Goal: Task Accomplishment & Management: Use online tool/utility

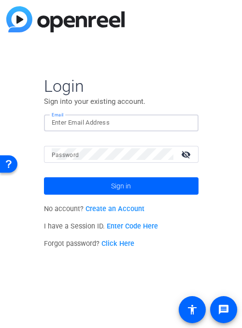
click at [107, 123] on input "Email" at bounding box center [121, 123] width 139 height 12
paste input "[EMAIL_ADDRESS][DOMAIN_NAME]"
type input "[EMAIL_ADDRESS][DOMAIN_NAME]"
click at [98, 142] on mat-form-field "Email [EMAIL_ADDRESS][DOMAIN_NAME]" at bounding box center [121, 129] width 155 height 31
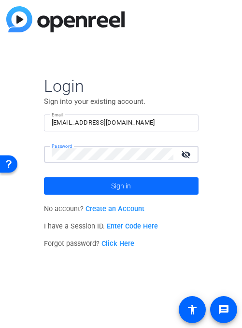
click at [69, 187] on span at bounding box center [121, 185] width 155 height 23
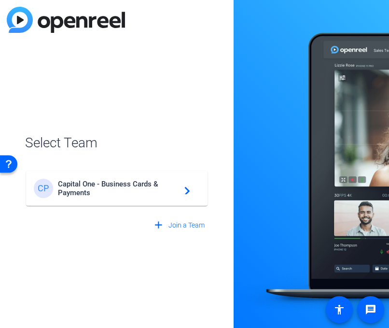
click at [155, 186] on span "Capital One - Business Cards & Payments" at bounding box center [118, 188] width 121 height 17
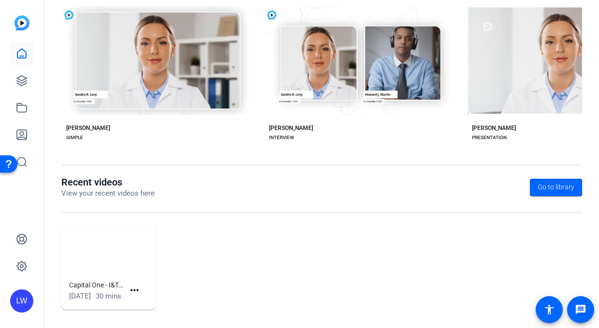
scroll to position [217, 0]
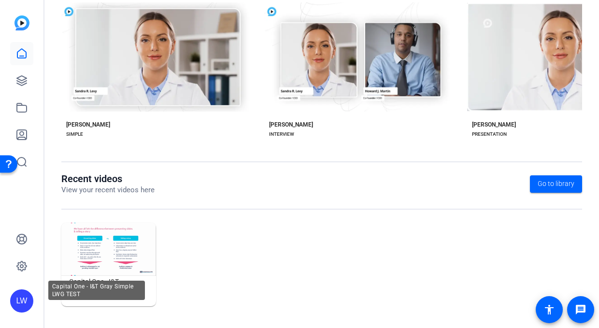
click at [91, 276] on h1 "Capital One - I&T Gray Simple LWG TEST" at bounding box center [97, 282] width 56 height 12
click at [95, 244] on img at bounding box center [108, 249] width 95 height 53
click at [109, 281] on div "Capital One - I&T Gray Simple LWG TEST" at bounding box center [96, 290] width 97 height 19
click at [114, 243] on img at bounding box center [108, 249] width 95 height 53
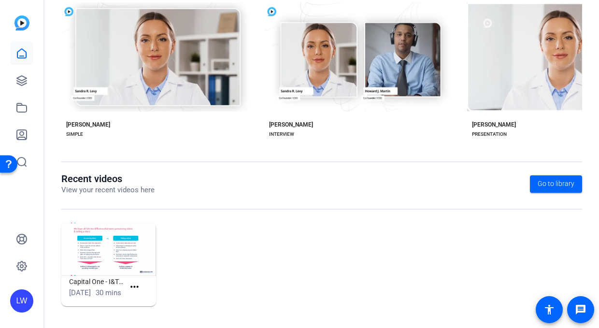
click at [114, 243] on img at bounding box center [108, 249] width 95 height 53
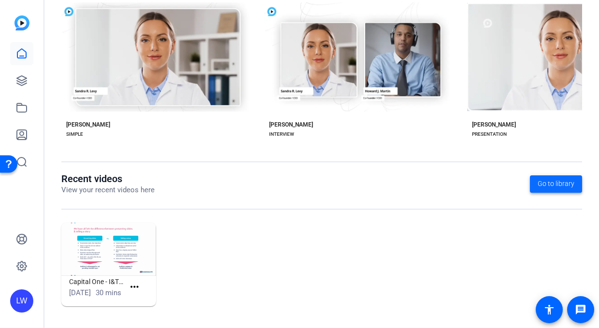
click at [547, 179] on span "Go to library" at bounding box center [556, 184] width 37 height 10
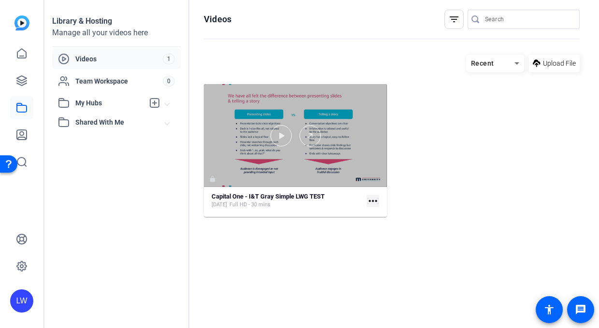
click at [322, 97] on div at bounding box center [295, 135] width 183 height 103
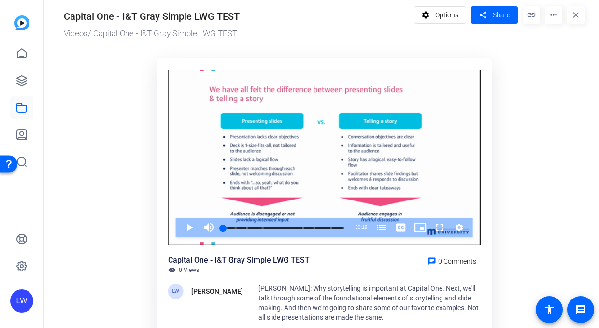
scroll to position [5, 0]
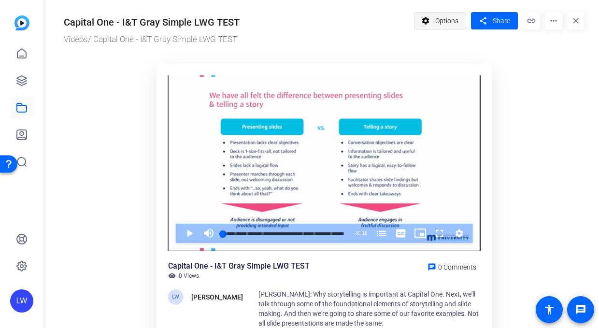
click at [436, 25] on span "Options" at bounding box center [446, 21] width 23 height 18
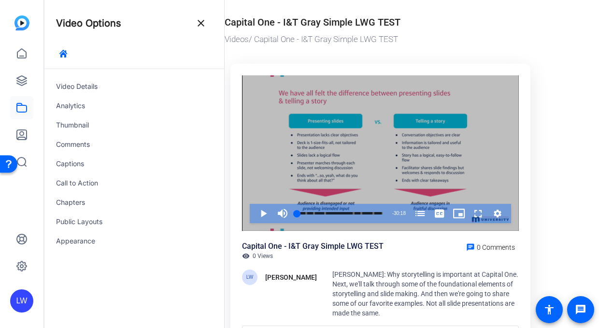
click at [500, 212] on icon "Video Player" at bounding box center [498, 214] width 8 height 8
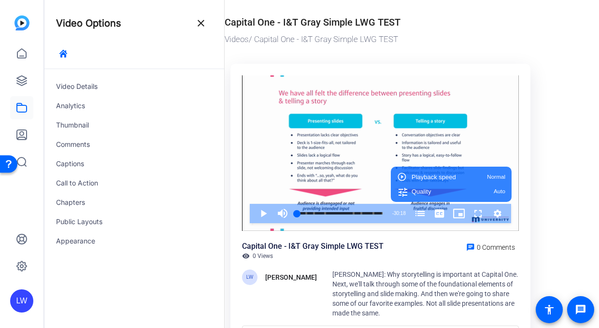
click at [544, 190] on div "Capital One - I&T Gray Simple LWG TEST Videos / Capital One - I&T Gray Simple L…" at bounding box center [375, 182] width 340 height 374
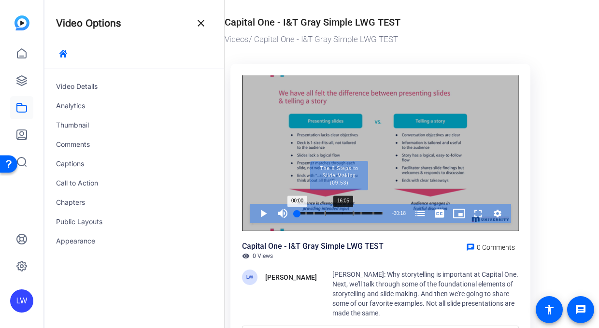
click at [342, 213] on div "Progress Bar" at bounding box center [339, 213] width 28 height 5
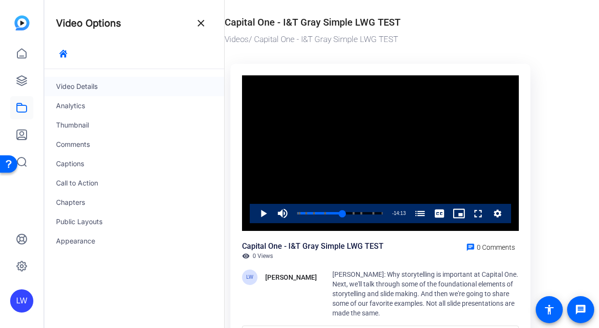
click at [88, 87] on div "Video Details" at bounding box center [134, 86] width 180 height 19
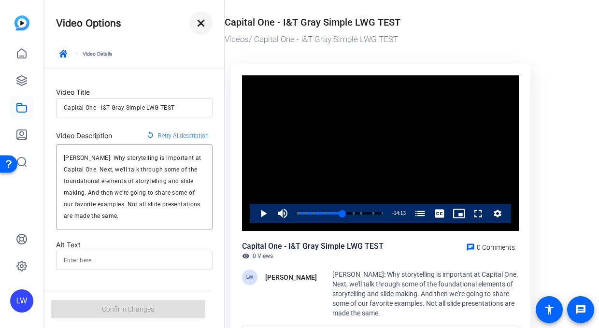
click at [199, 28] on mat-icon "close" at bounding box center [201, 23] width 12 height 12
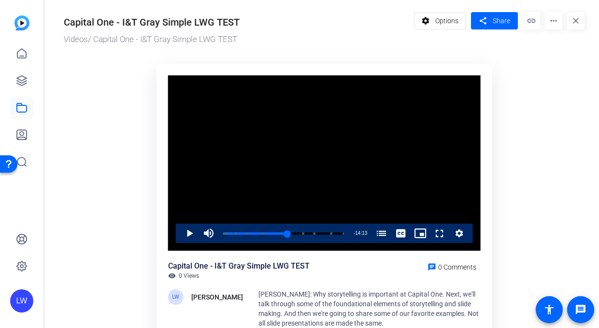
click at [553, 17] on mat-icon "more_horiz" at bounding box center [553, 20] width 17 height 17
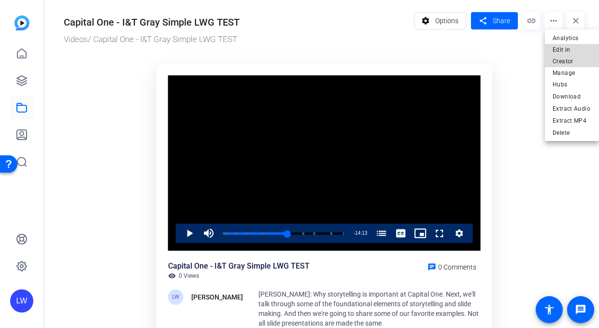
click at [564, 46] on span "Edit in Creator" at bounding box center [571, 55] width 39 height 23
